Goal: Task Accomplishment & Management: Manage account settings

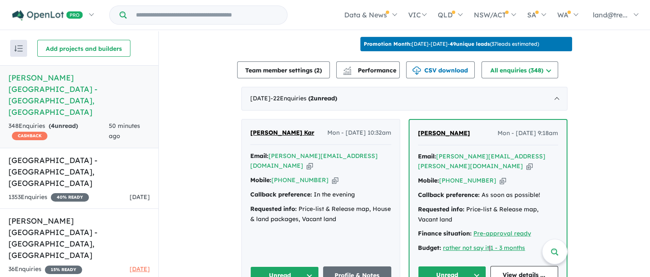
scroll to position [543, 0]
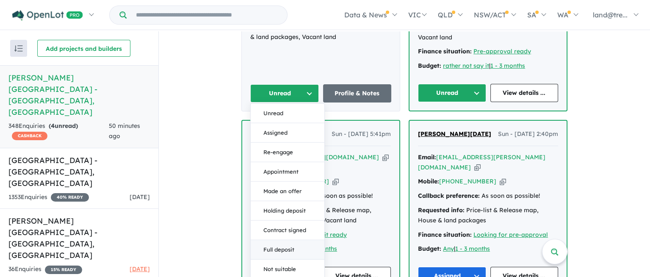
scroll to position [801, 0]
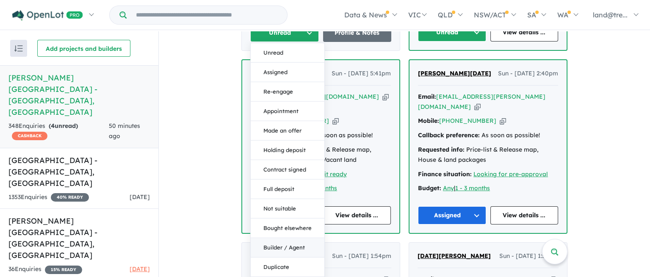
drag, startPoint x: 283, startPoint y: 162, endPoint x: 274, endPoint y: 196, distance: 35.4
click at [274, 125] on div "Unread Assigned Re-engage Appointment Made an offer Holding deposit Contract si…" at bounding box center [287, 170] width 75 height 254
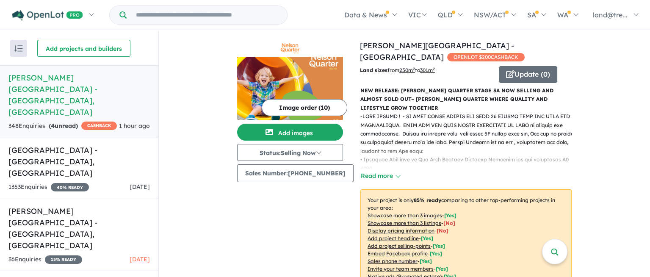
click at [319, 86] on img at bounding box center [290, 89] width 106 height 64
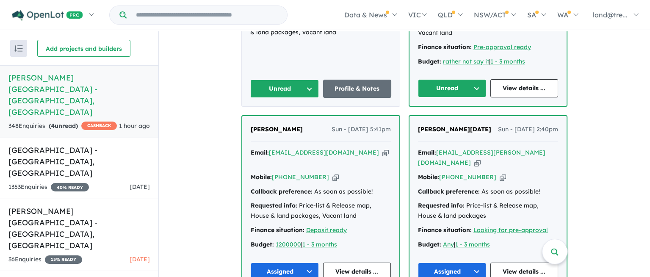
scroll to position [521, 0]
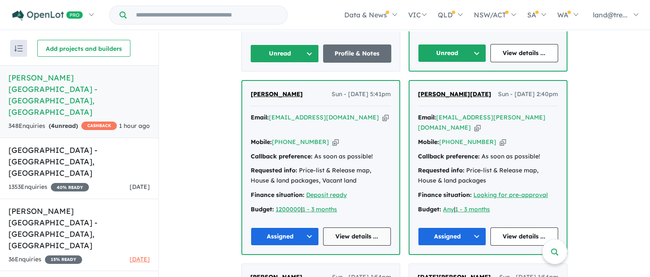
click at [345, 227] on link "View details ..." at bounding box center [357, 236] width 68 height 18
click at [305, 227] on button "Assigned" at bounding box center [285, 236] width 68 height 18
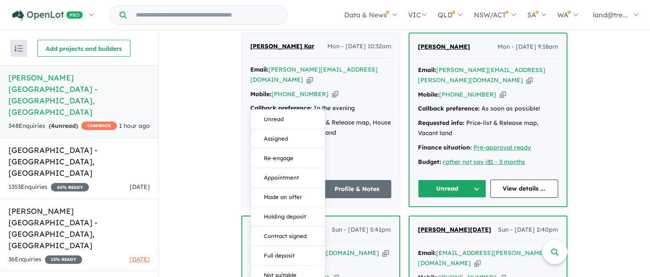
scroll to position [391, 0]
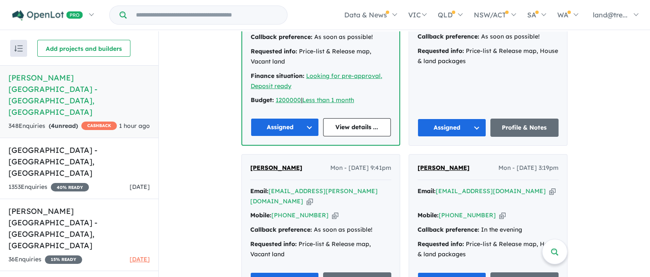
scroll to position [2068, 0]
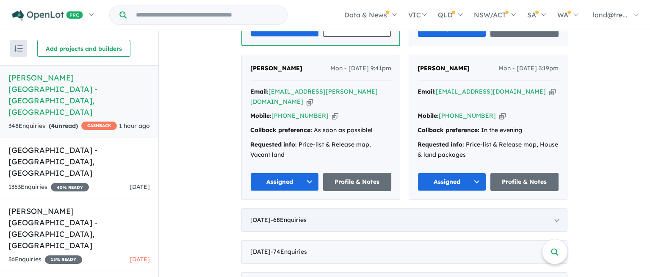
click at [270, 208] on div "August 2025 - 68 Enquir ies ( 0 unread)" at bounding box center [404, 220] width 326 height 24
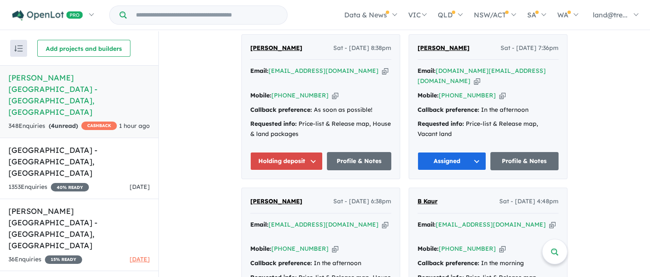
scroll to position [743, 0]
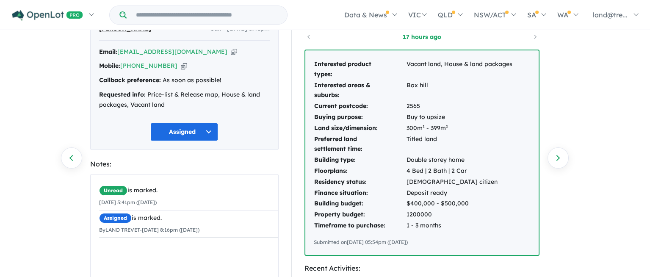
scroll to position [45, 0]
